Goal: Information Seeking & Learning: Learn about a topic

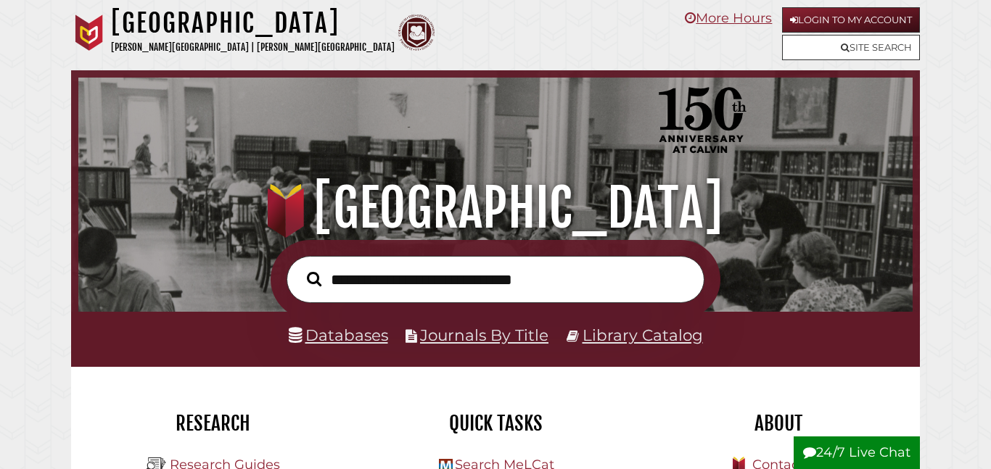
scroll to position [276, 827]
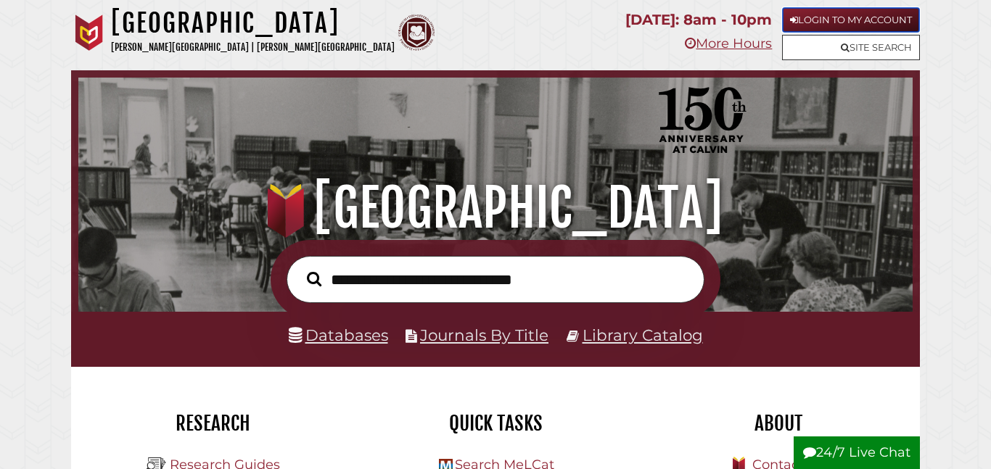
click at [892, 19] on link "Login to My Account" at bounding box center [851, 19] width 138 height 25
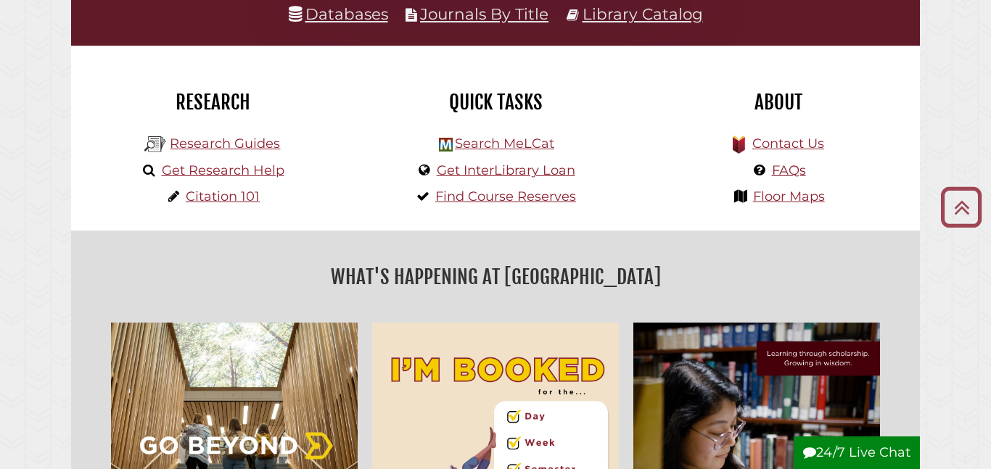
scroll to position [323, 0]
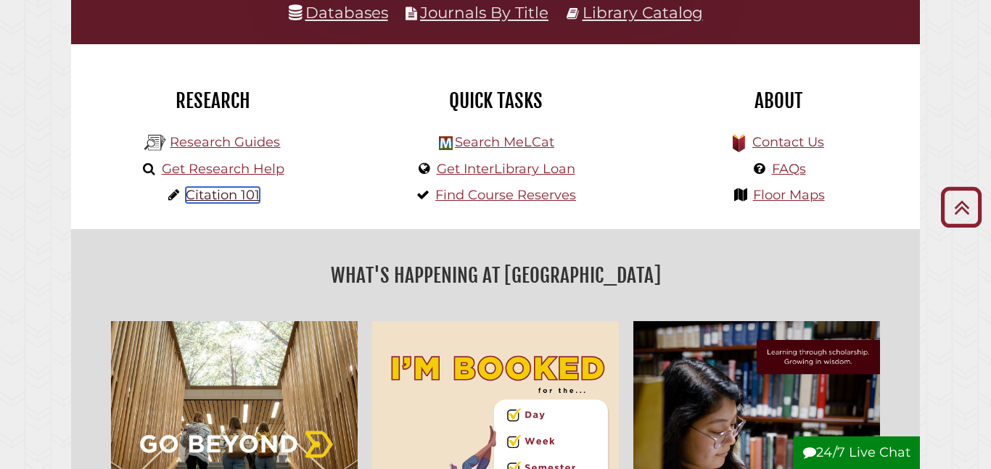
click at [229, 190] on link "Citation 101" at bounding box center [223, 195] width 74 height 16
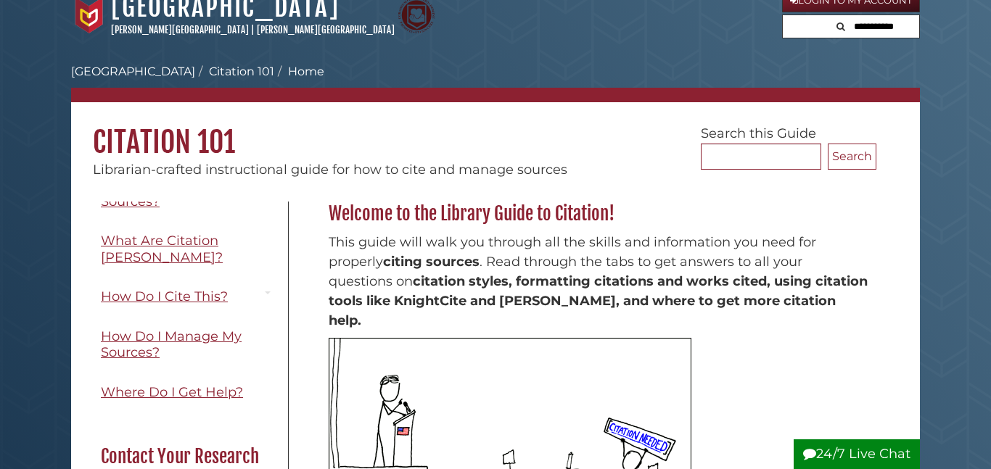
scroll to position [135, 0]
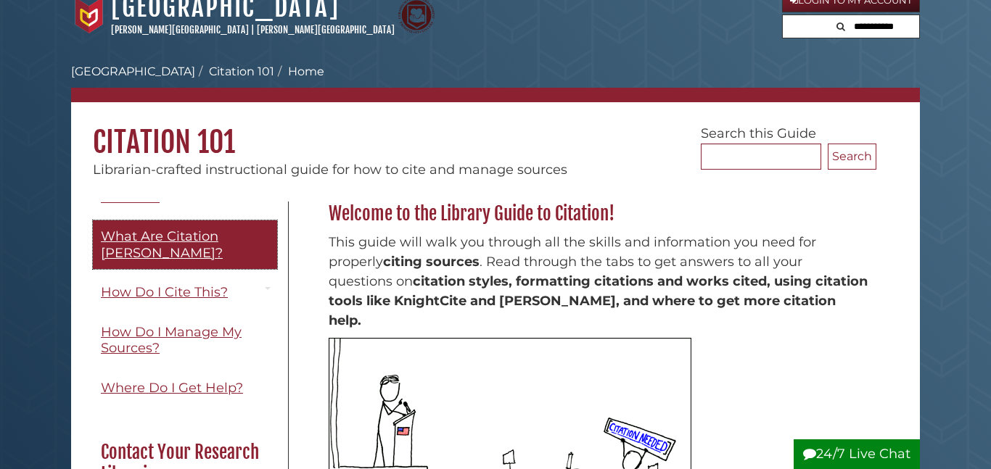
click at [152, 250] on link "What Are Citation Styles?" at bounding box center [185, 245] width 184 height 49
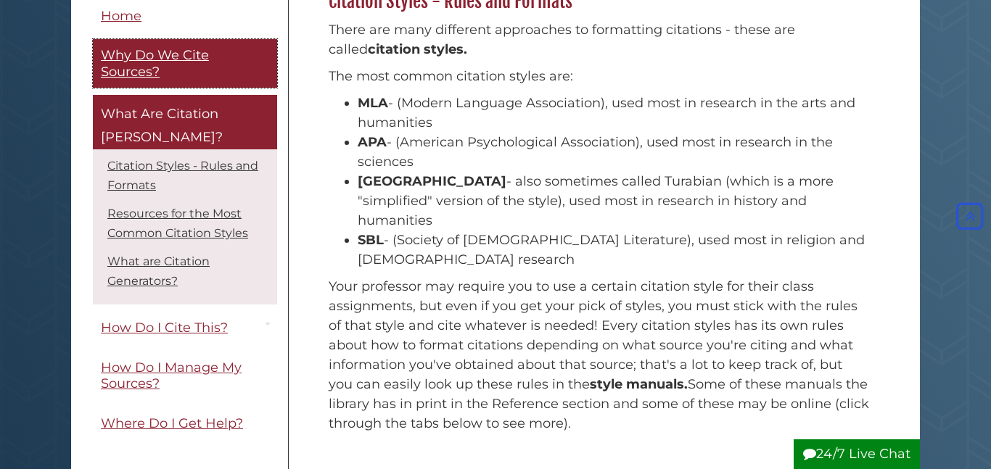
scroll to position [229, 0]
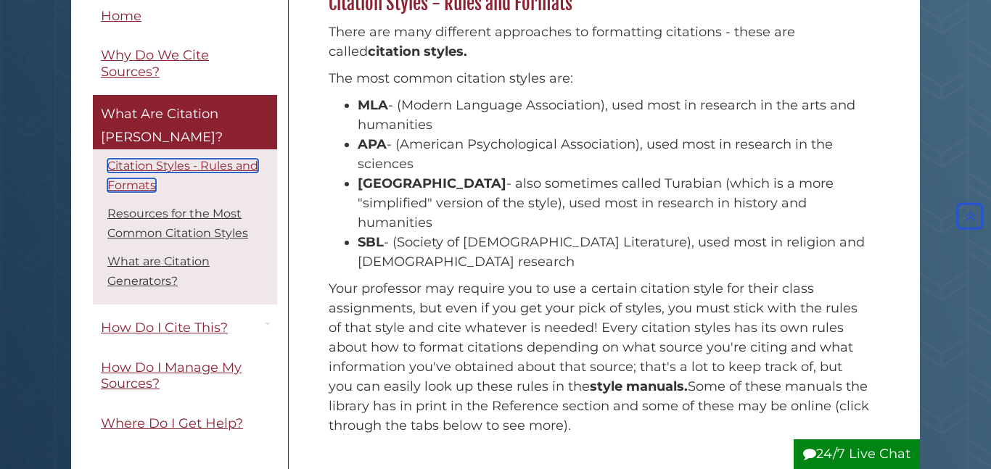
click at [157, 160] on link "Citation Styles - Rules and Formats" at bounding box center [182, 176] width 151 height 33
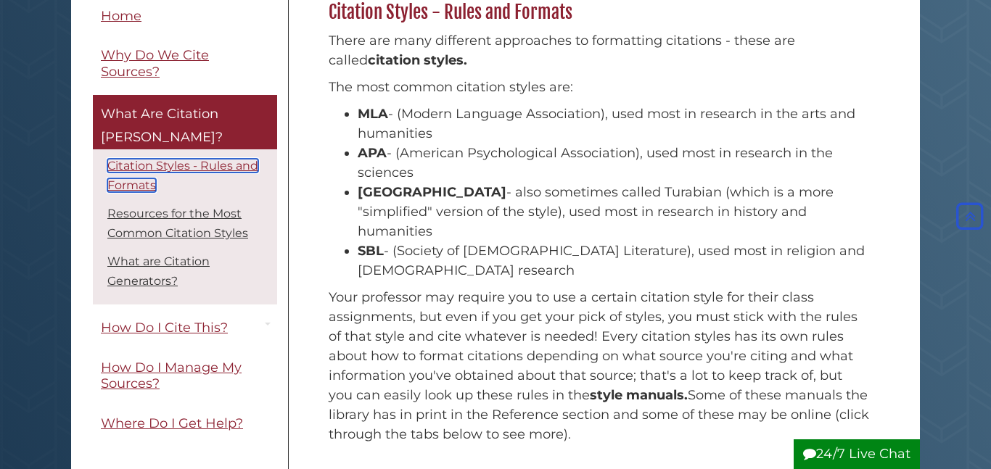
click at [152, 160] on link "Citation Styles - Rules and Formats" at bounding box center [182, 176] width 151 height 33
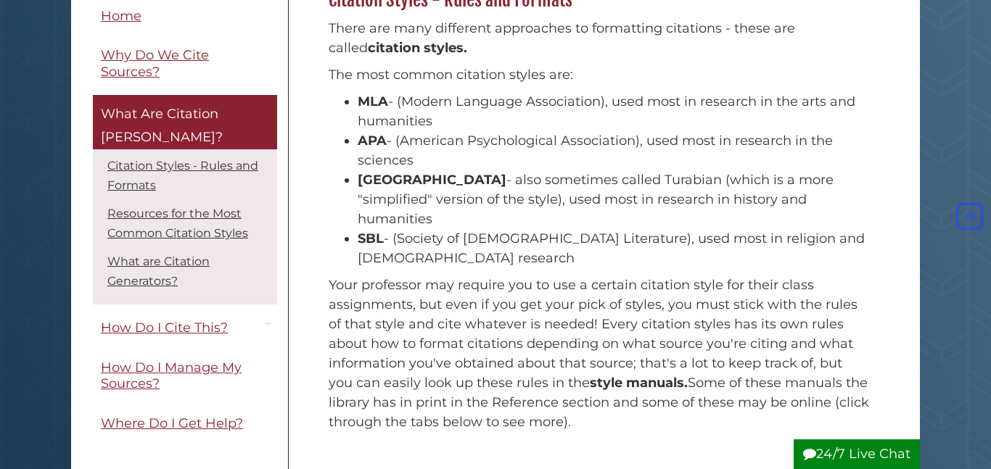
scroll to position [231, 0]
click at [377, 99] on strong "MLA" at bounding box center [373, 102] width 30 height 16
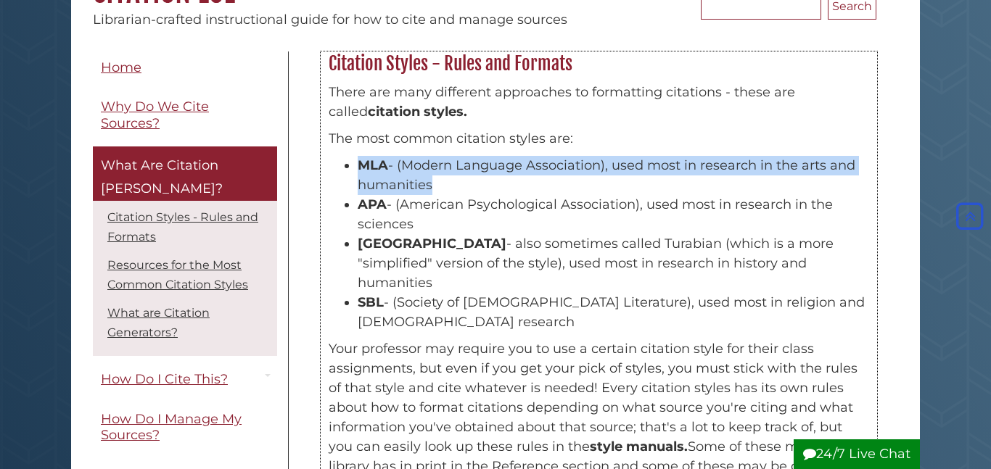
scroll to position [162, 0]
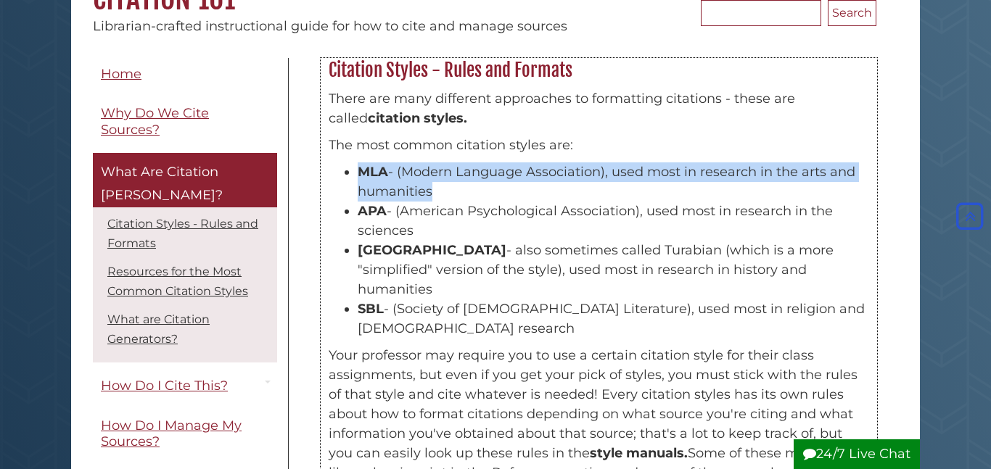
click at [377, 99] on p "There are many different approaches to formatting citations - these are called …" at bounding box center [599, 108] width 541 height 39
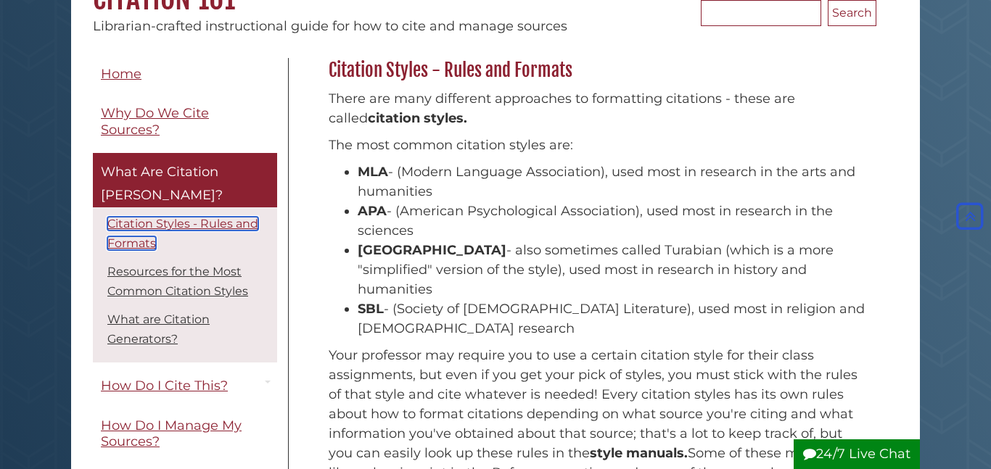
click at [186, 217] on link "Citation Styles - Rules and Formats" at bounding box center [182, 233] width 151 height 33
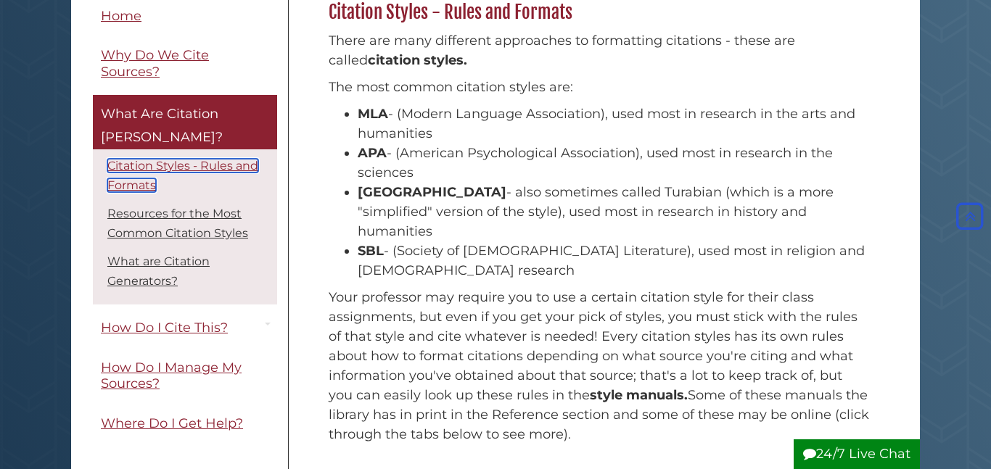
click at [168, 160] on link "Citation Styles - Rules and Formats" at bounding box center [182, 176] width 151 height 33
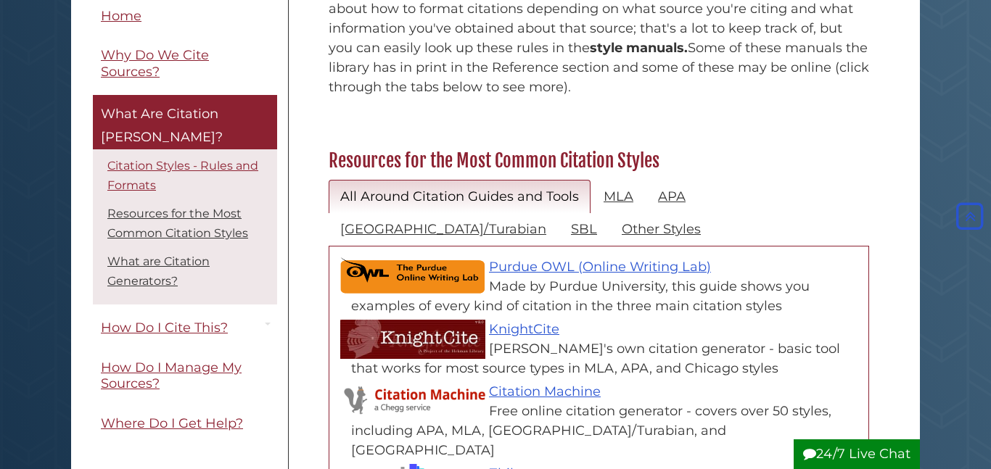
scroll to position [569, 0]
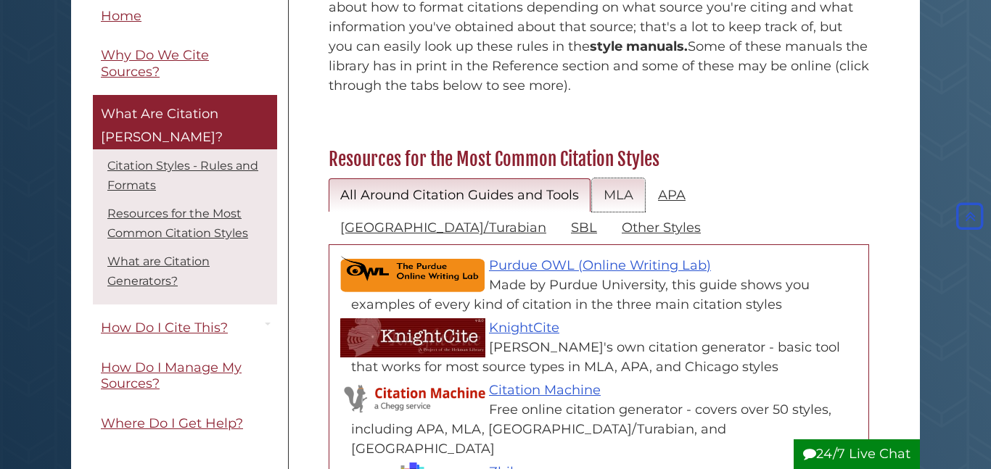
click at [628, 178] on link "MLA" at bounding box center [618, 195] width 53 height 34
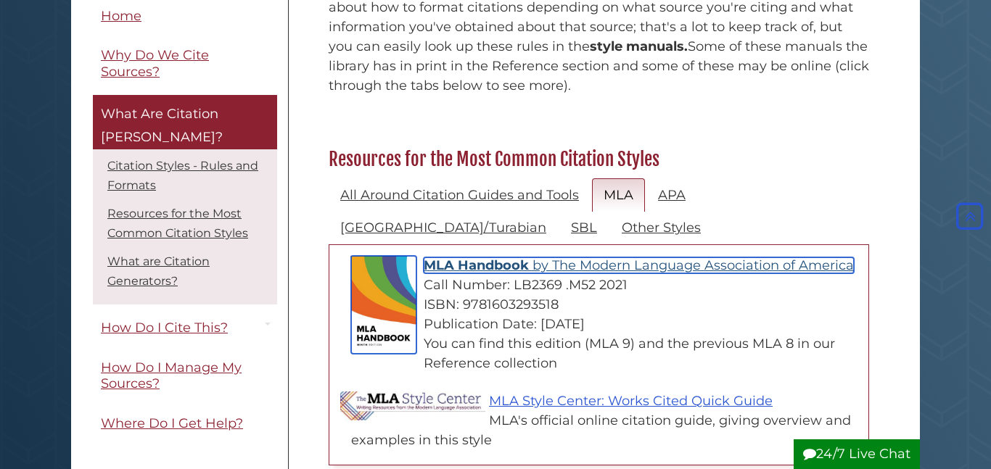
click at [475, 258] on span "MLA Handbook" at bounding box center [476, 266] width 105 height 16
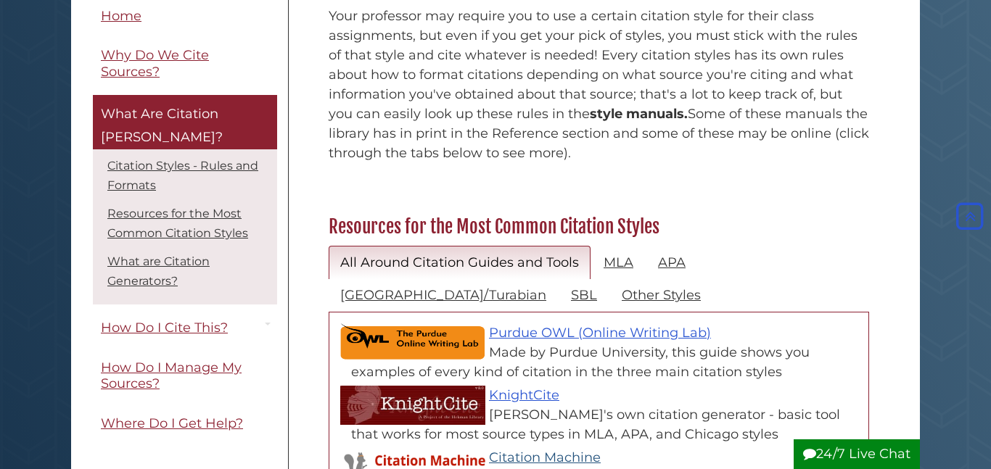
scroll to position [501, 0]
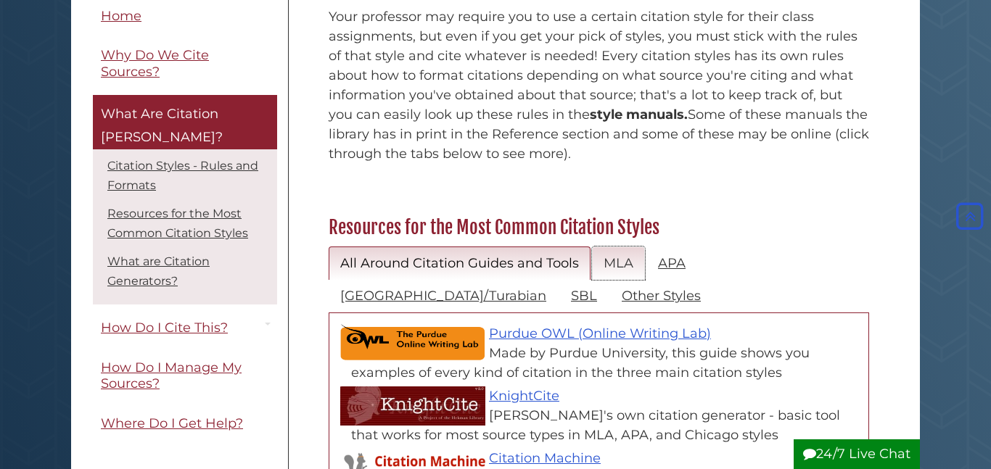
click at [607, 247] on link "MLA" at bounding box center [618, 264] width 53 height 34
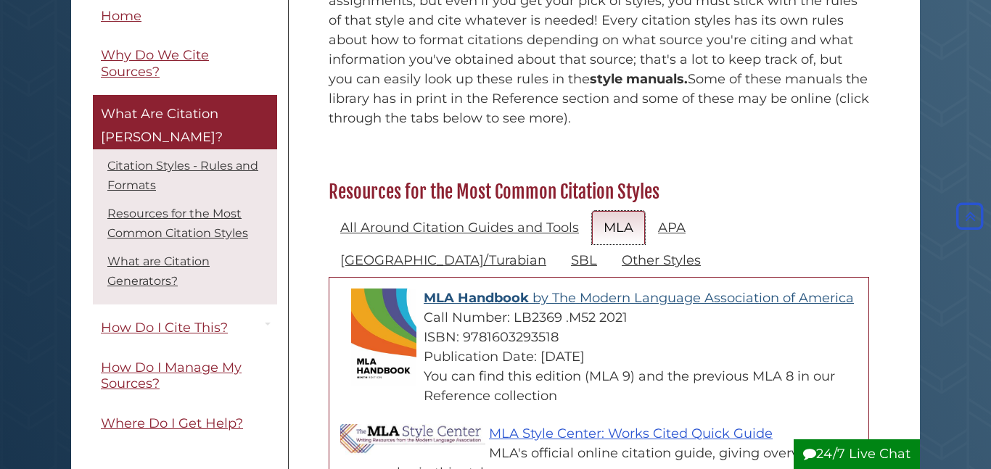
scroll to position [541, 0]
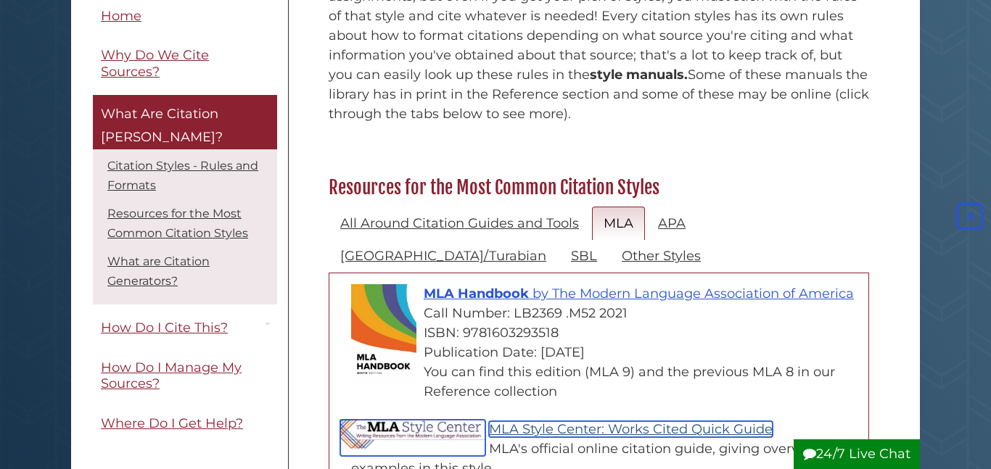
click at [603, 422] on link "MLA Style Center: Works Cited Quick Guide" at bounding box center [631, 430] width 284 height 16
